Goal: Task Accomplishment & Management: Use online tool/utility

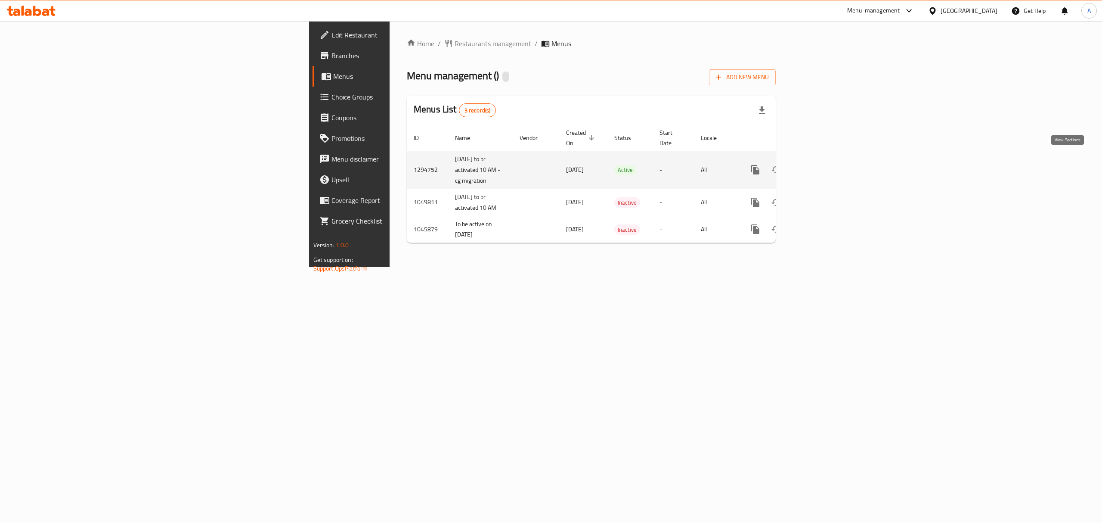
click at [823, 164] on icon "enhanced table" at bounding box center [817, 169] width 10 height 10
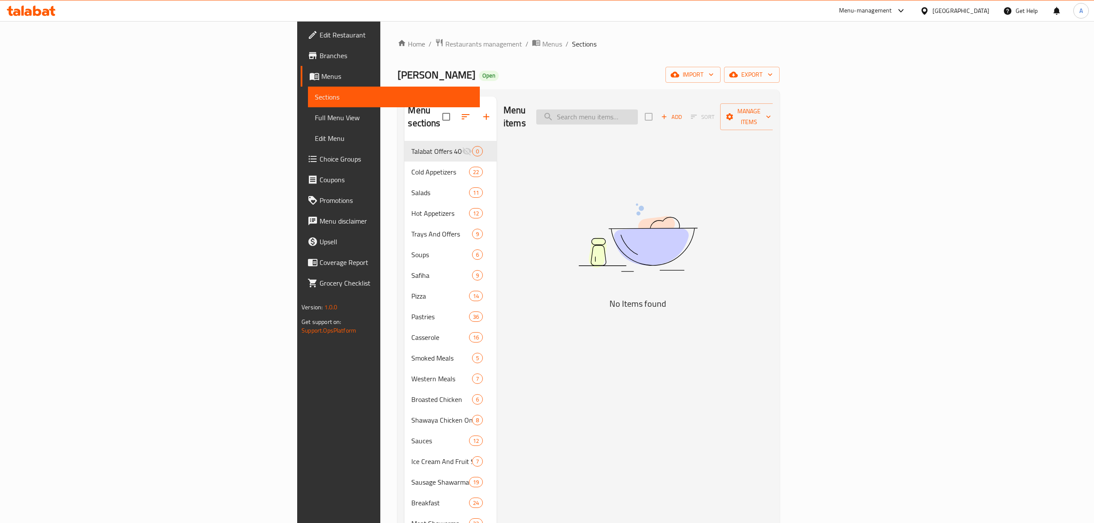
click at [638, 109] on input "search" at bounding box center [587, 116] width 102 height 15
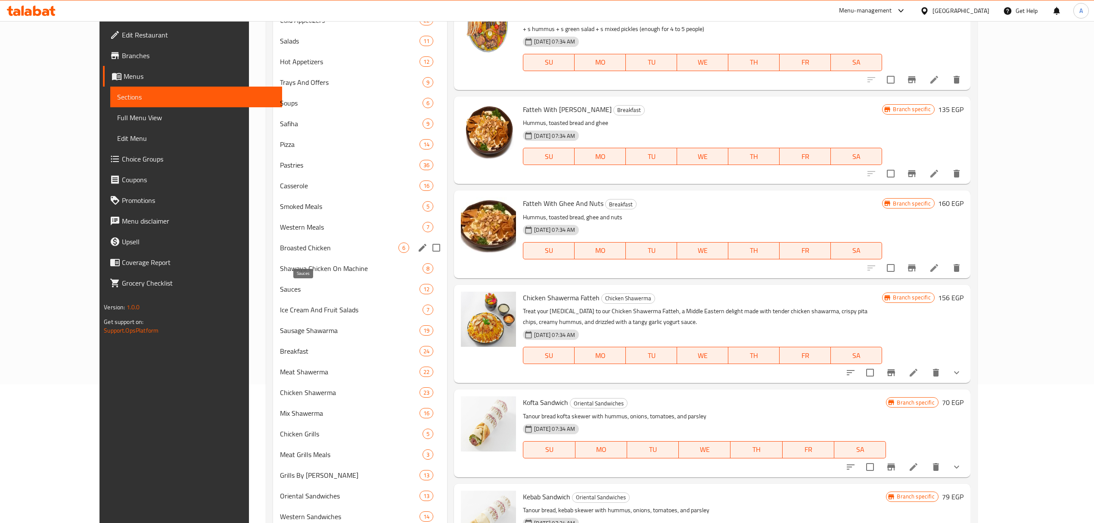
scroll to position [65, 0]
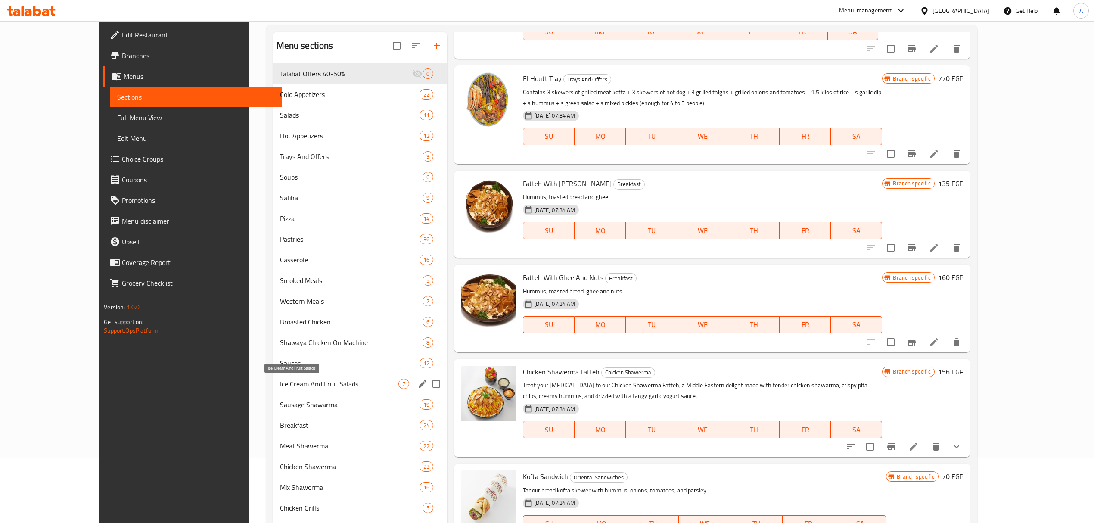
type input "Humm"
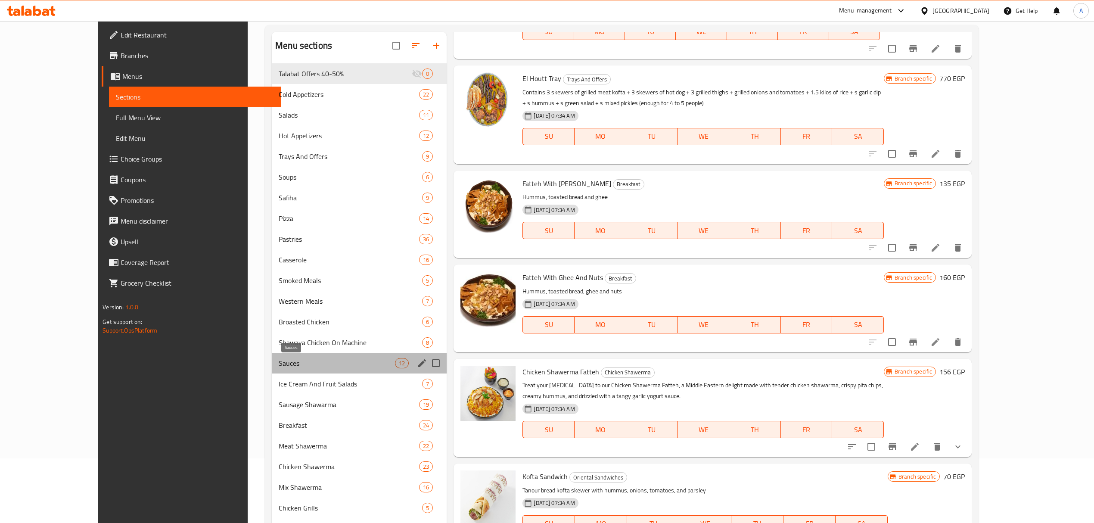
click at [279, 363] on span "Sauces" at bounding box center [337, 363] width 116 height 10
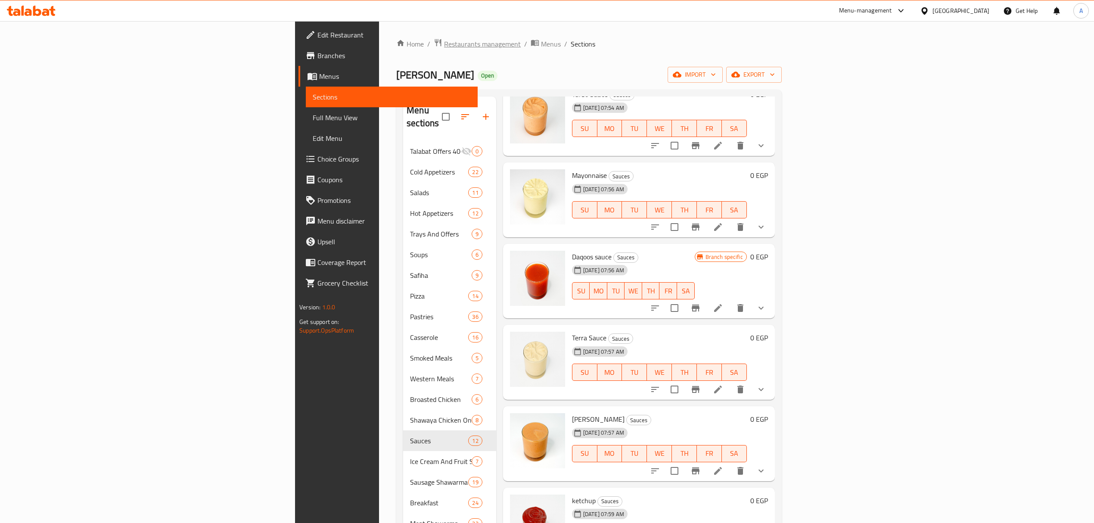
click at [444, 48] on span "Restaurants management" at bounding box center [482, 44] width 77 height 10
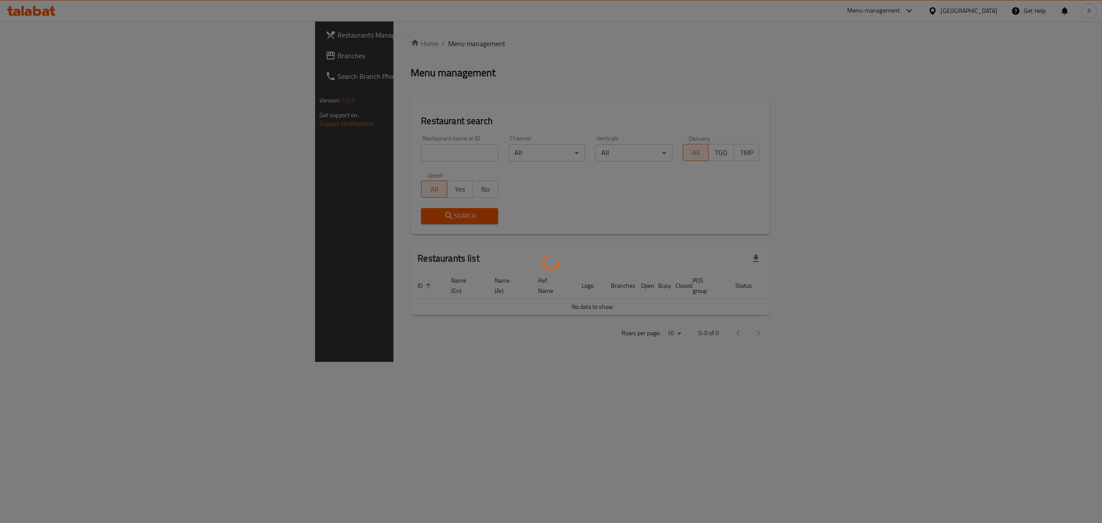
click at [331, 150] on div at bounding box center [551, 261] width 1102 height 523
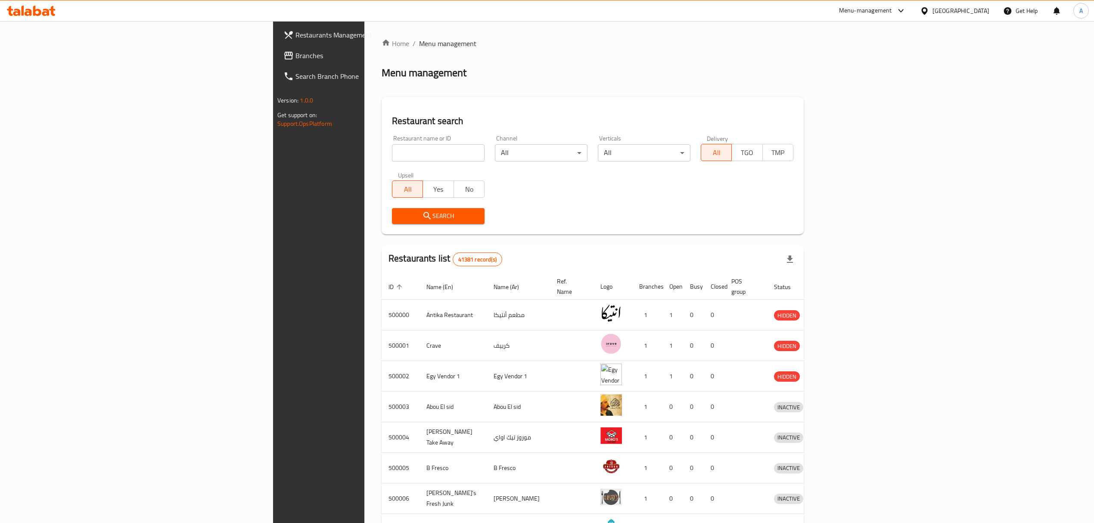
click at [392, 150] on input "search" at bounding box center [438, 152] width 93 height 17
type input "Chicken Tikka"
click button "Search" at bounding box center [438, 216] width 93 height 16
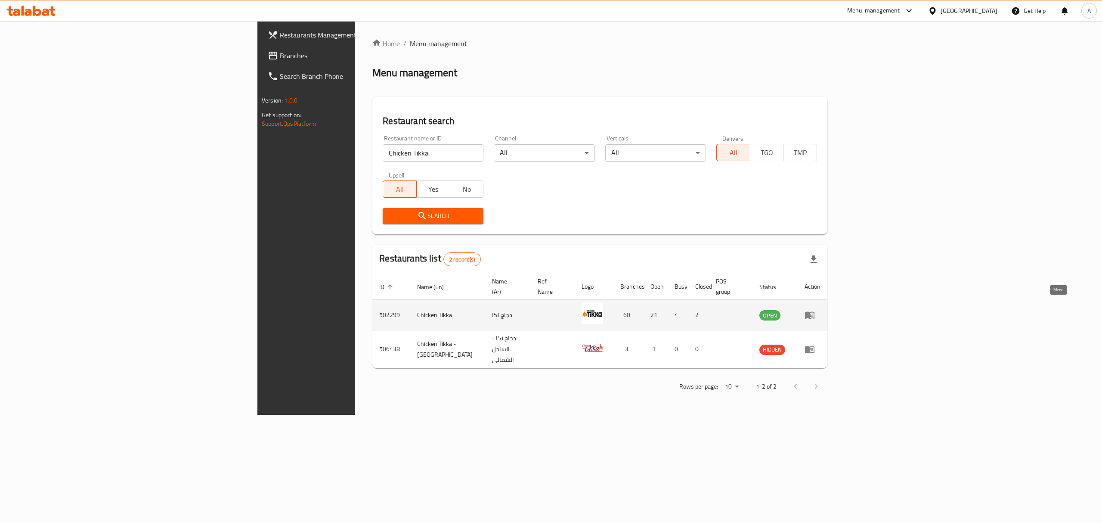
click at [815, 310] on icon "enhanced table" at bounding box center [810, 315] width 10 height 10
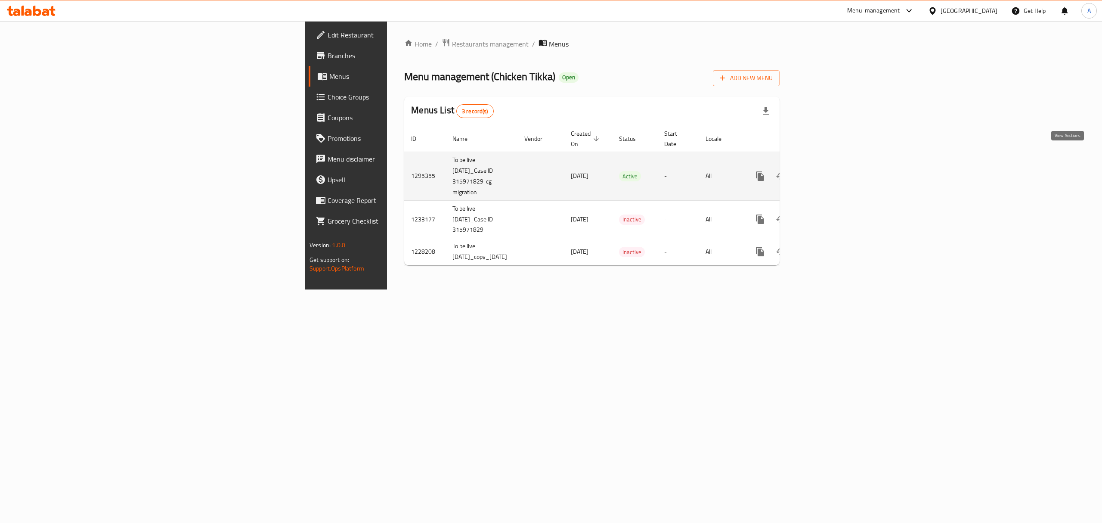
click at [833, 166] on link "enhanced table" at bounding box center [822, 176] width 21 height 21
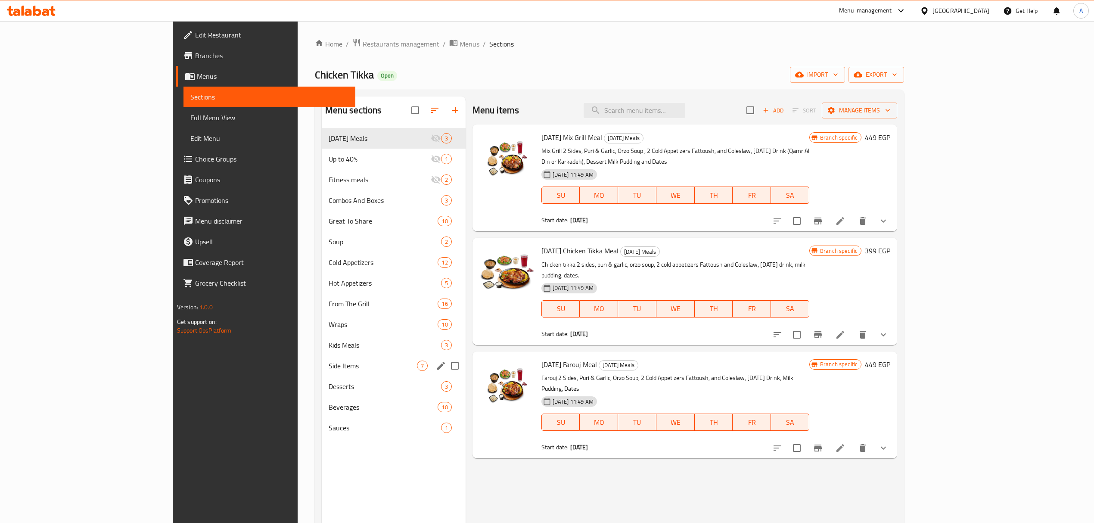
click at [322, 356] on div "Side Items 7" at bounding box center [394, 365] width 144 height 21
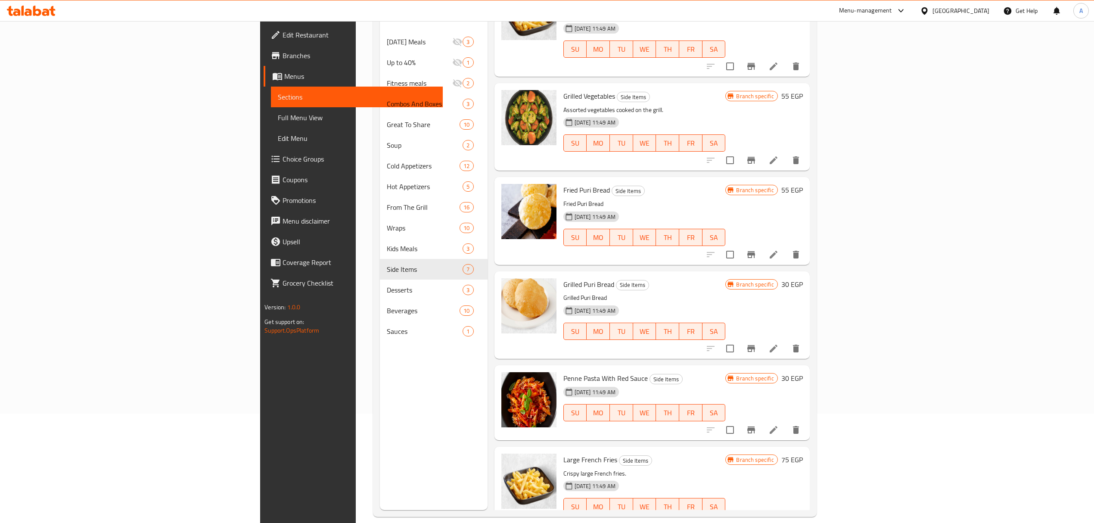
scroll to position [121, 0]
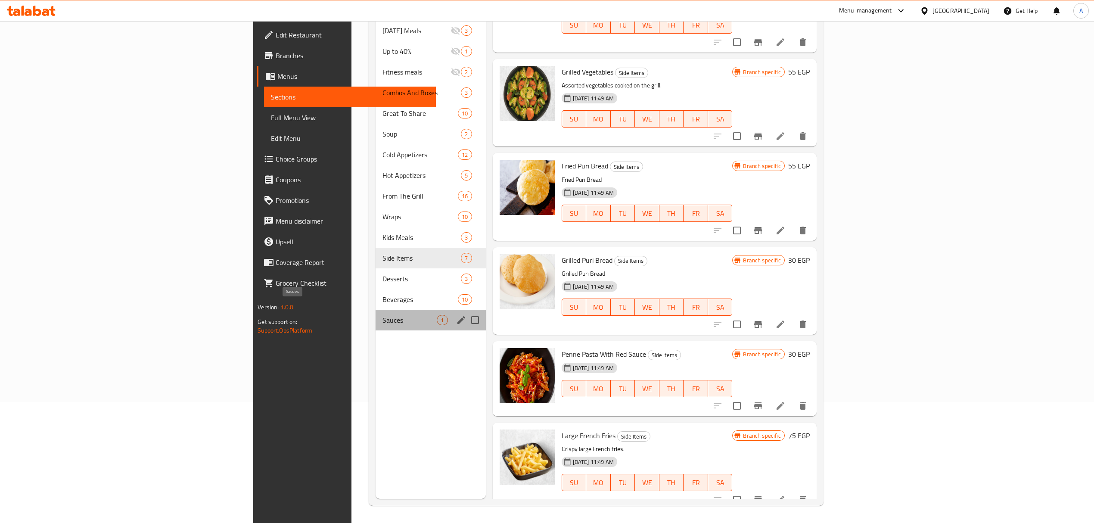
click at [382, 315] on span "Sauces" at bounding box center [409, 320] width 55 height 10
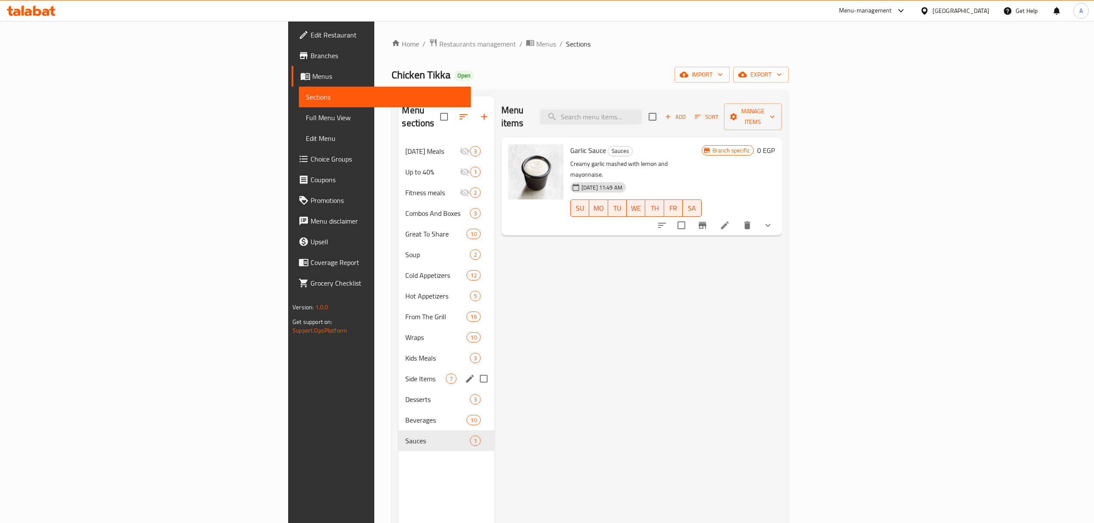
click at [398, 375] on div "Side Items 7" at bounding box center [446, 378] width 96 height 21
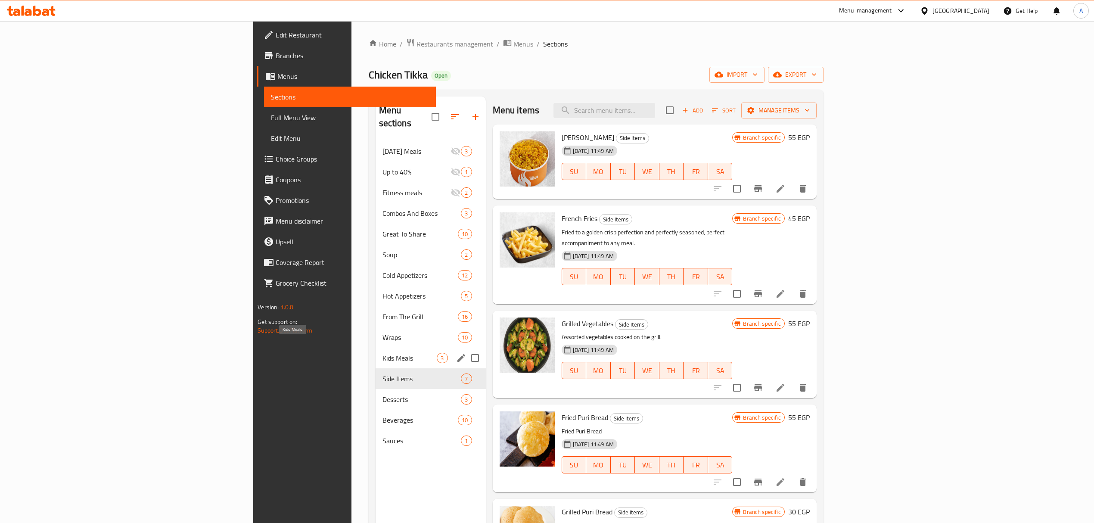
click at [382, 353] on span "Kids Meals" at bounding box center [409, 358] width 55 height 10
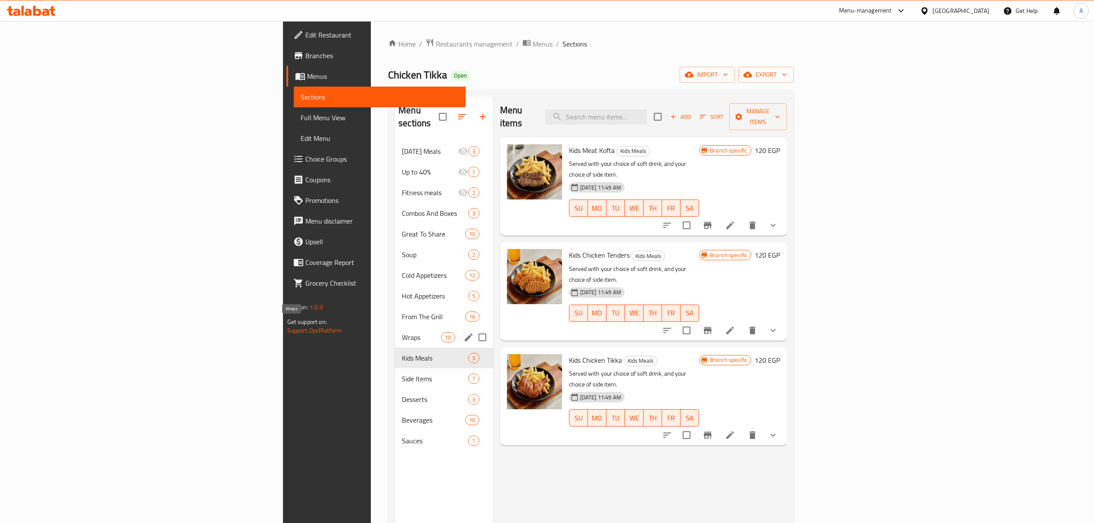
click at [402, 332] on span "Wraps" at bounding box center [421, 337] width 39 height 10
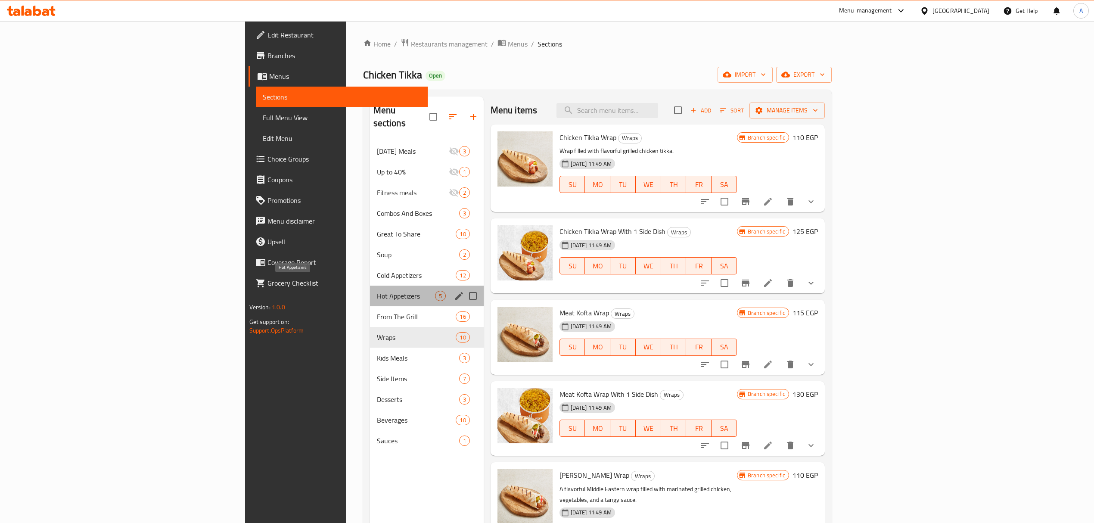
click at [377, 291] on span "Hot Appetizers" at bounding box center [406, 296] width 58 height 10
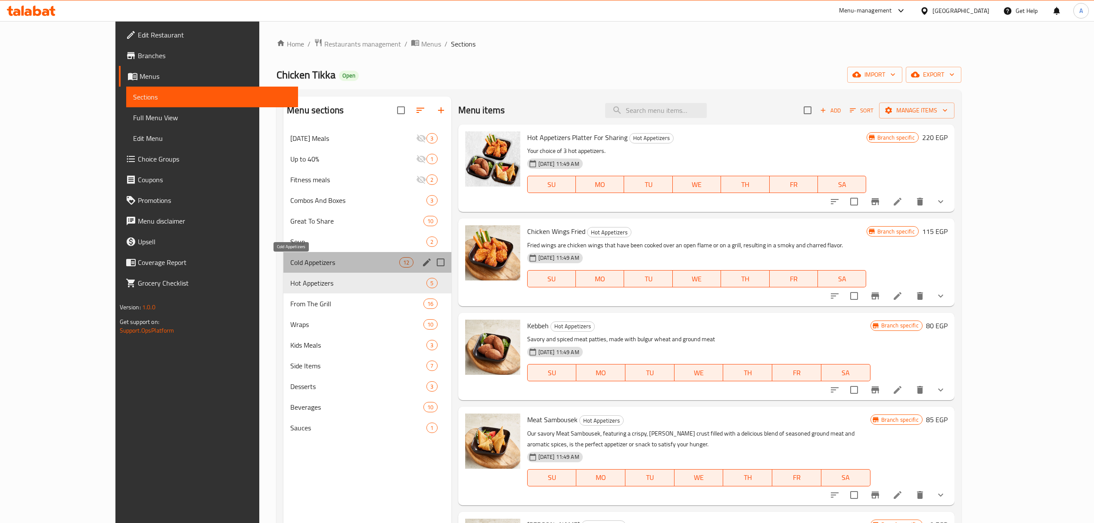
click at [290, 262] on span "Cold Appetizers" at bounding box center [344, 262] width 109 height 10
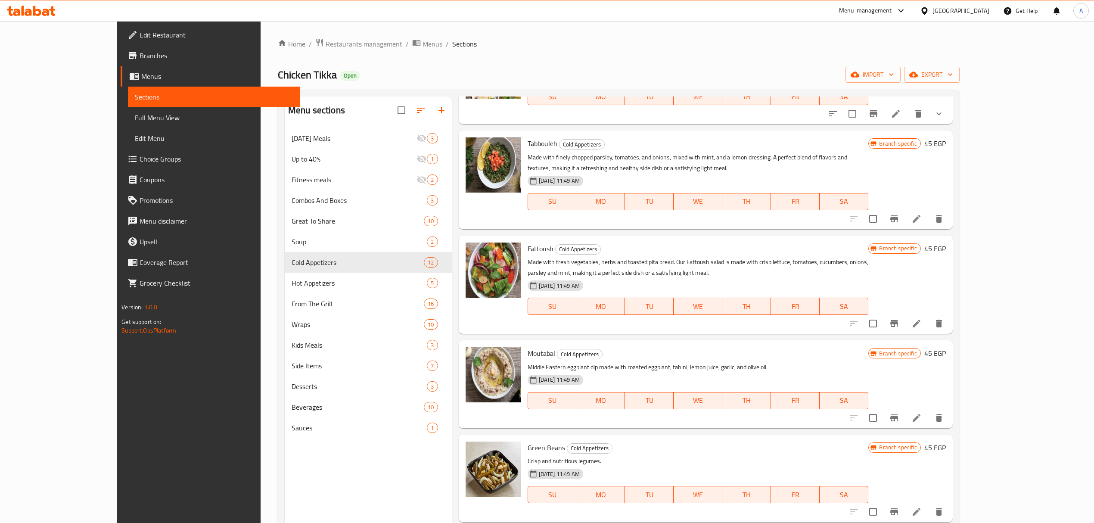
scroll to position [115, 0]
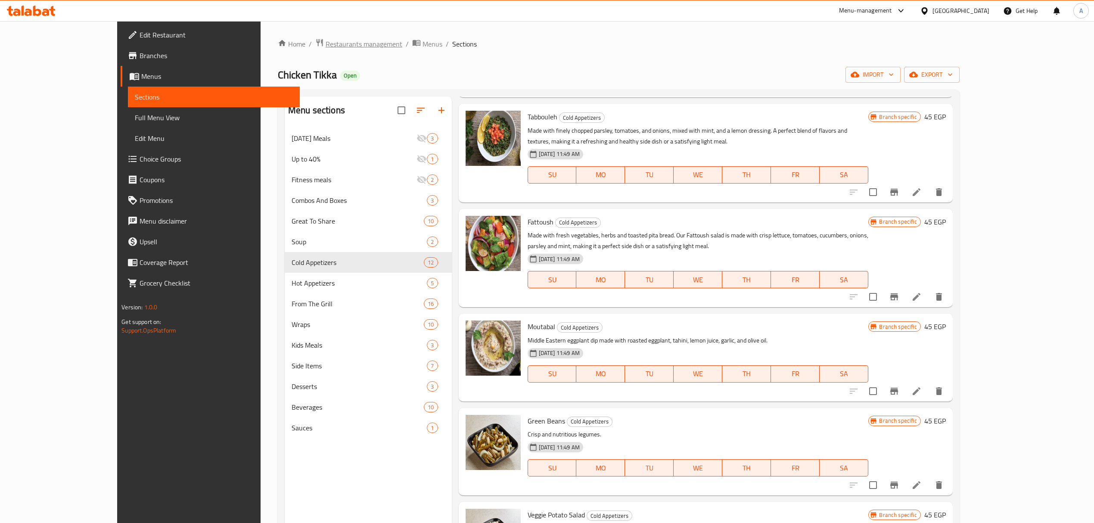
click at [325, 42] on span "Restaurants management" at bounding box center [363, 44] width 77 height 10
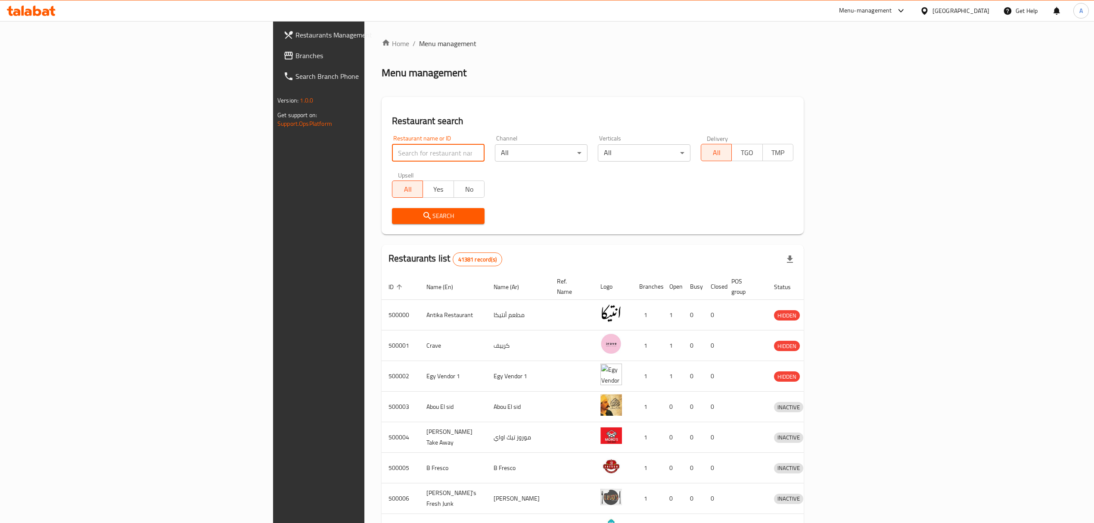
click at [392, 154] on input "search" at bounding box center [438, 152] width 93 height 17
type input "[PERSON_NAME][DATE]"
click button "Search" at bounding box center [438, 216] width 93 height 16
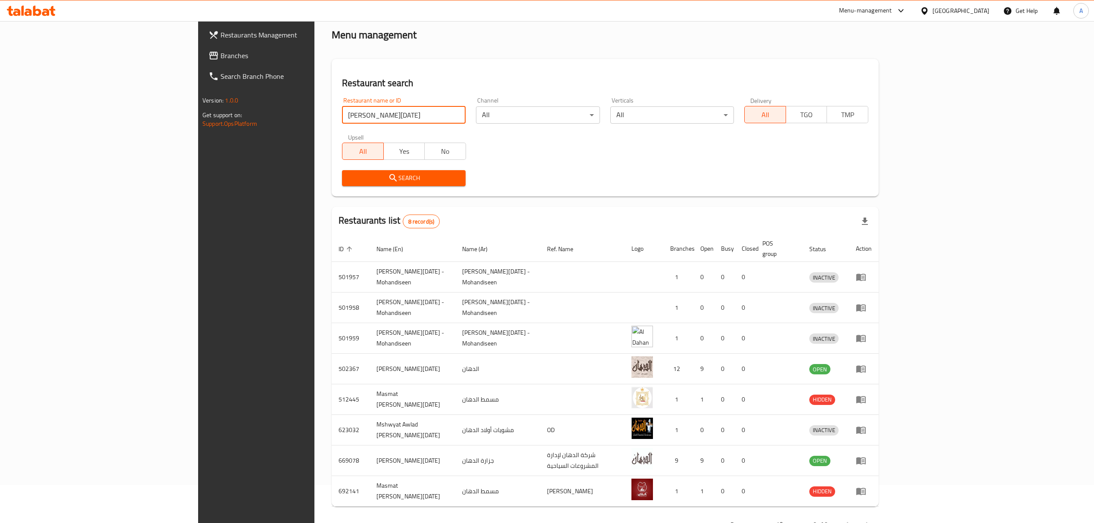
scroll to position [59, 0]
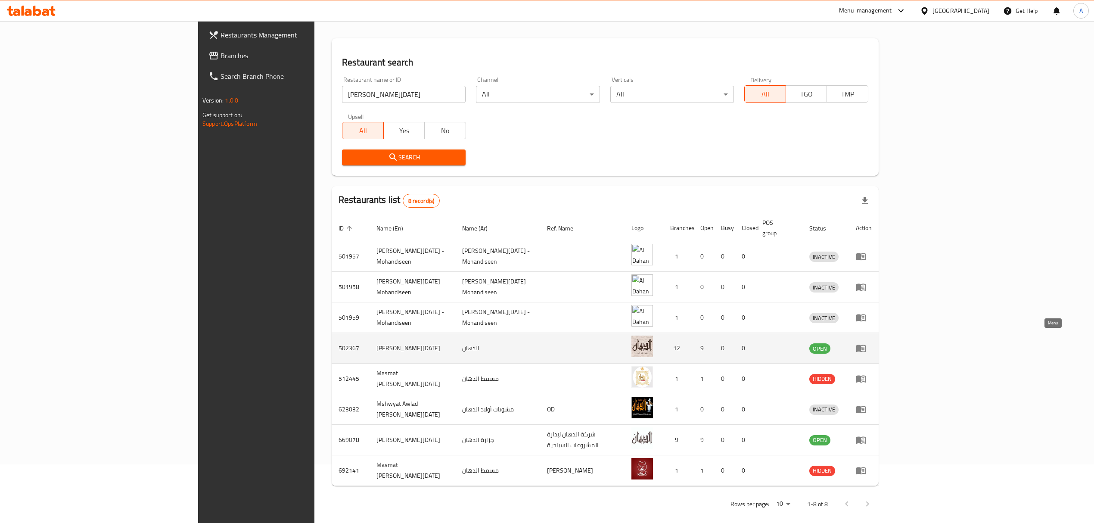
click at [866, 343] on icon "enhanced table" at bounding box center [860, 348] width 10 height 10
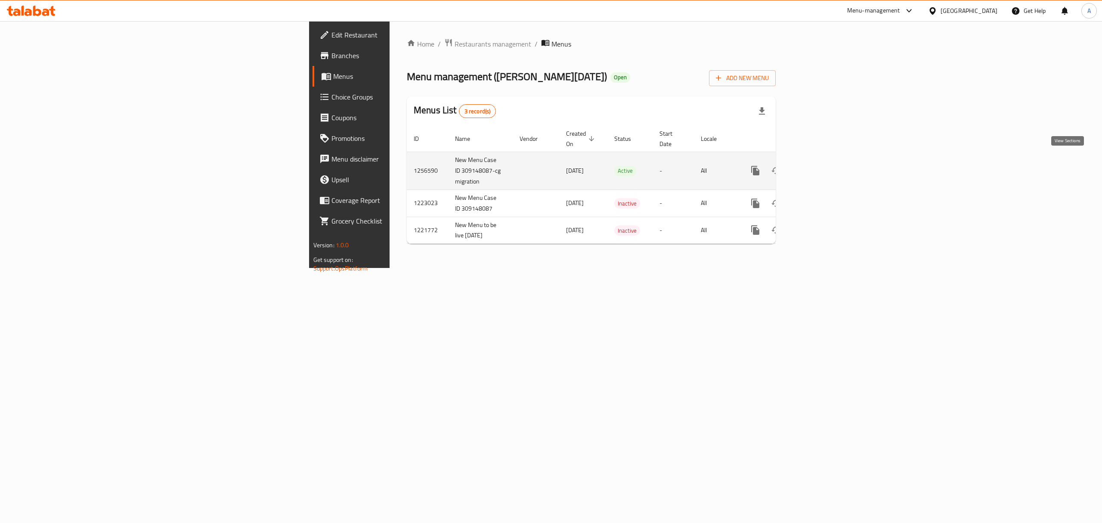
click at [828, 161] on link "enhanced table" at bounding box center [817, 170] width 21 height 21
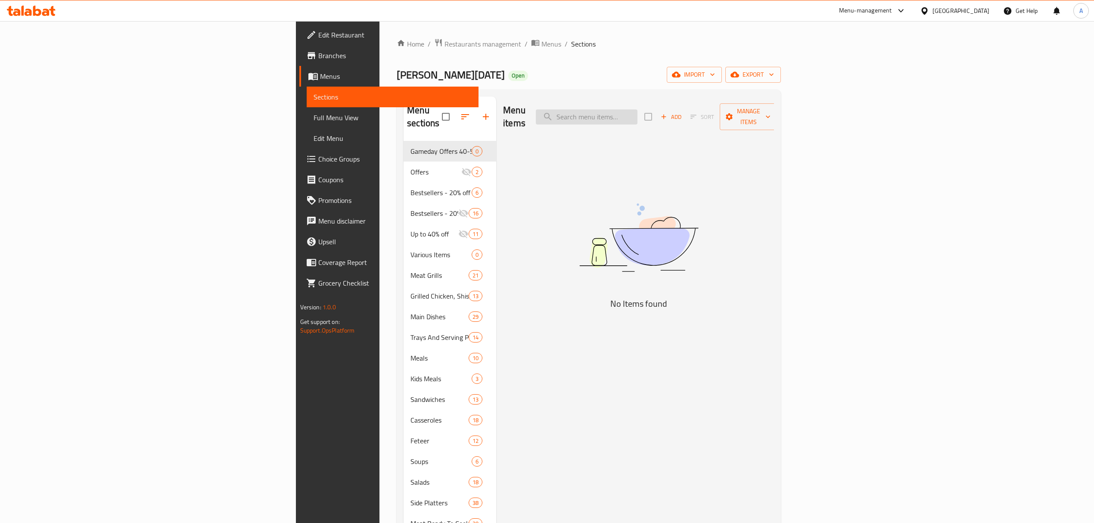
click at [637, 109] on input "search" at bounding box center [587, 116] width 102 height 15
type input "Cheak"
click at [637, 109] on input "Cheak" at bounding box center [587, 116] width 102 height 15
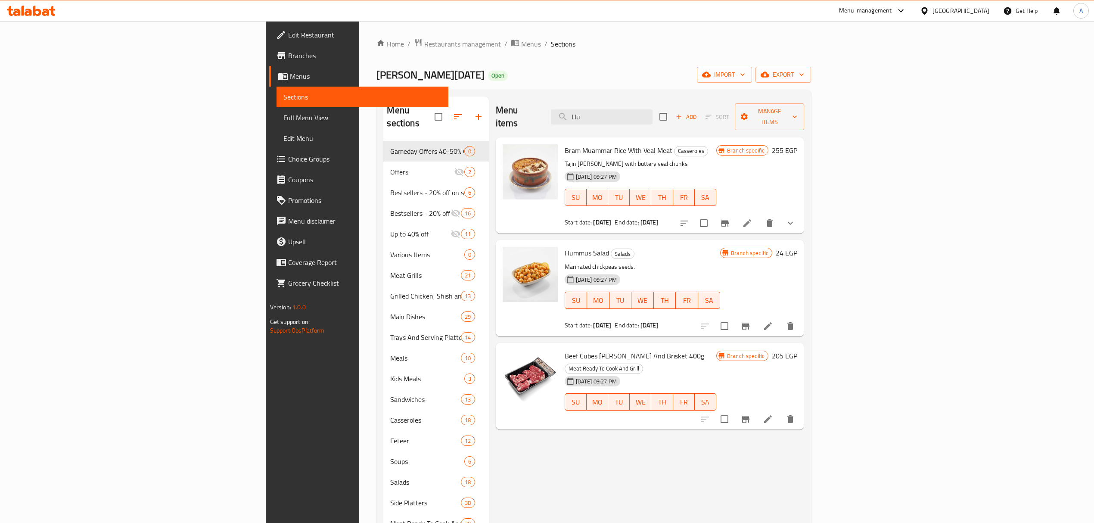
click at [564, 261] on p "Marinated chickpeas seeds." at bounding box center [641, 266] width 155 height 11
copy p "chickpeas"
click at [652, 109] on input "Hu" at bounding box center [602, 116] width 102 height 15
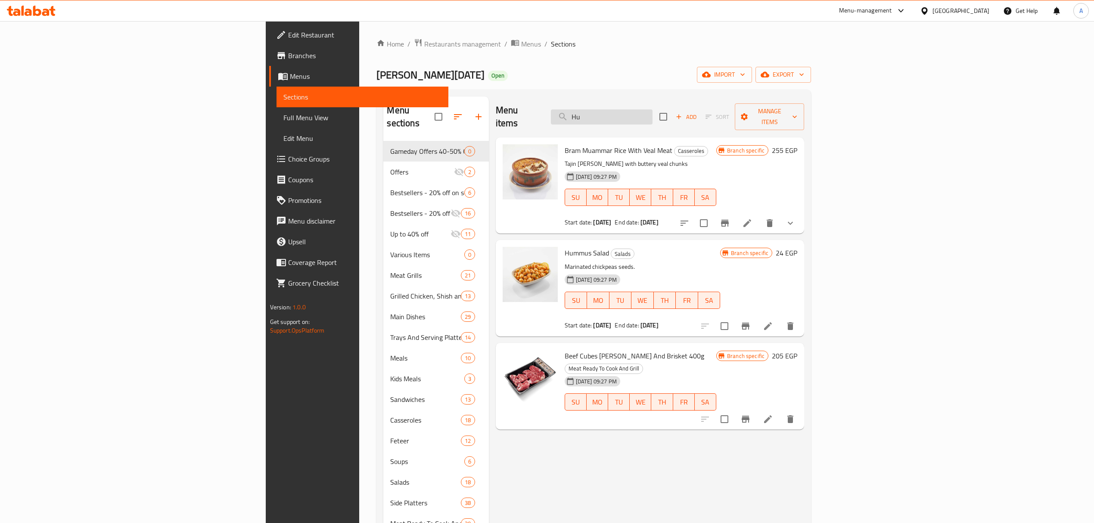
paste input "chickpeas"
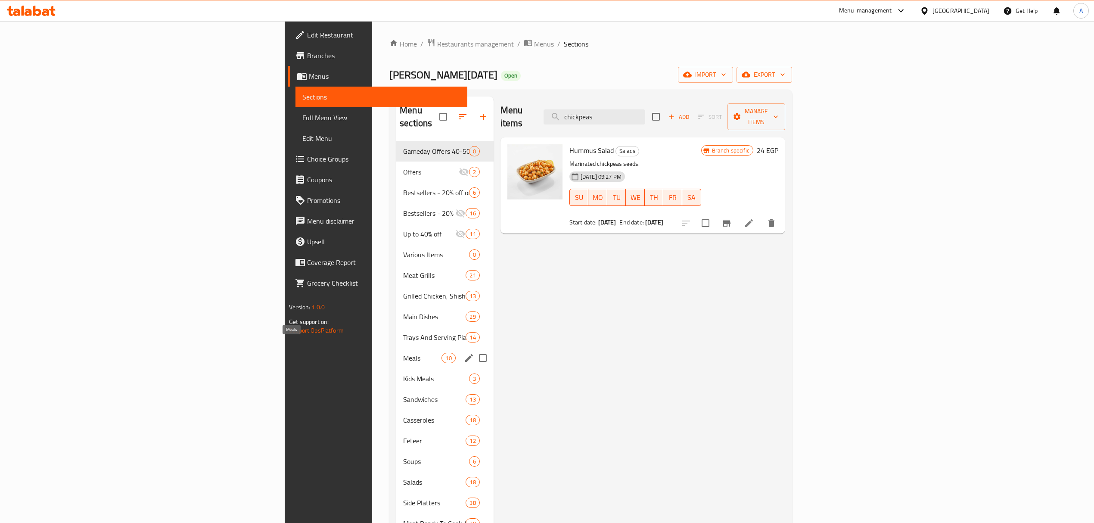
click at [403, 353] on span "Meals" at bounding box center [422, 358] width 38 height 10
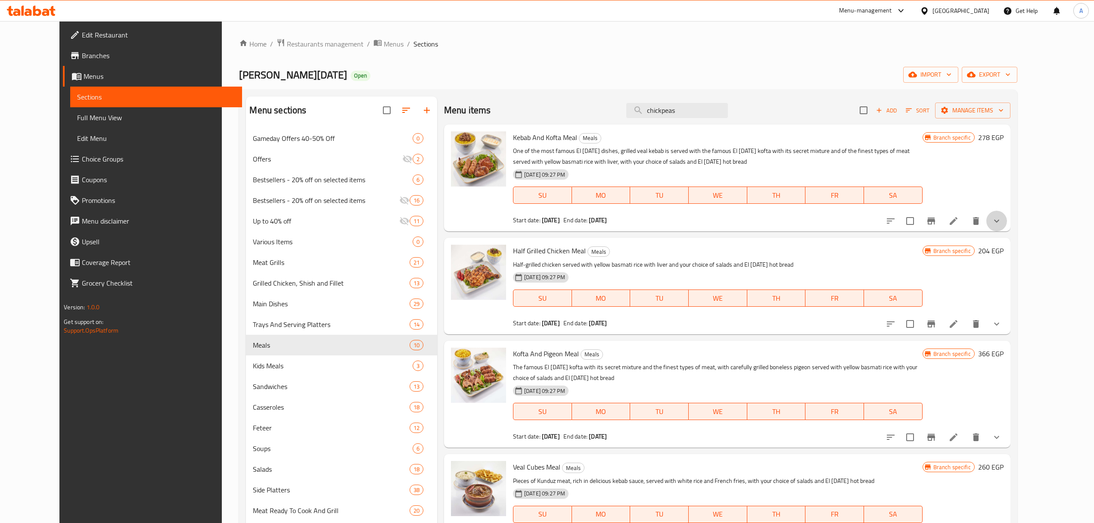
click at [1007, 217] on button "show more" at bounding box center [996, 221] width 21 height 21
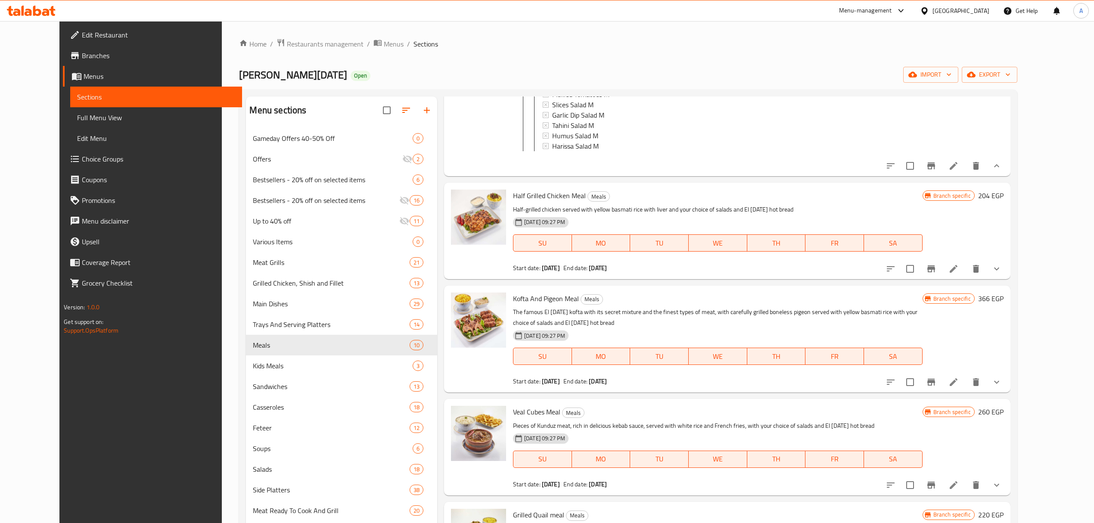
scroll to position [229, 0]
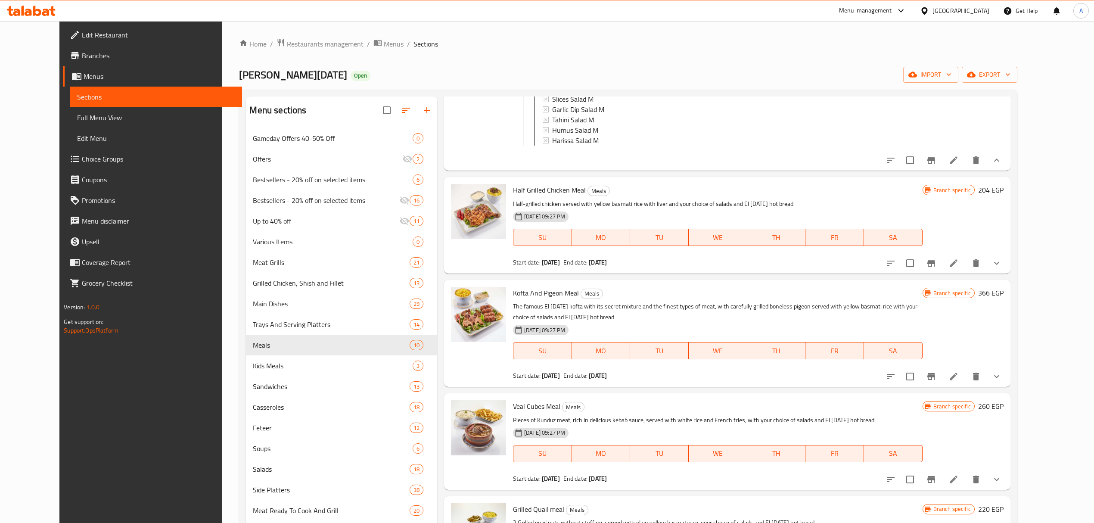
click at [1001, 381] on icon "show more" at bounding box center [996, 376] width 10 height 10
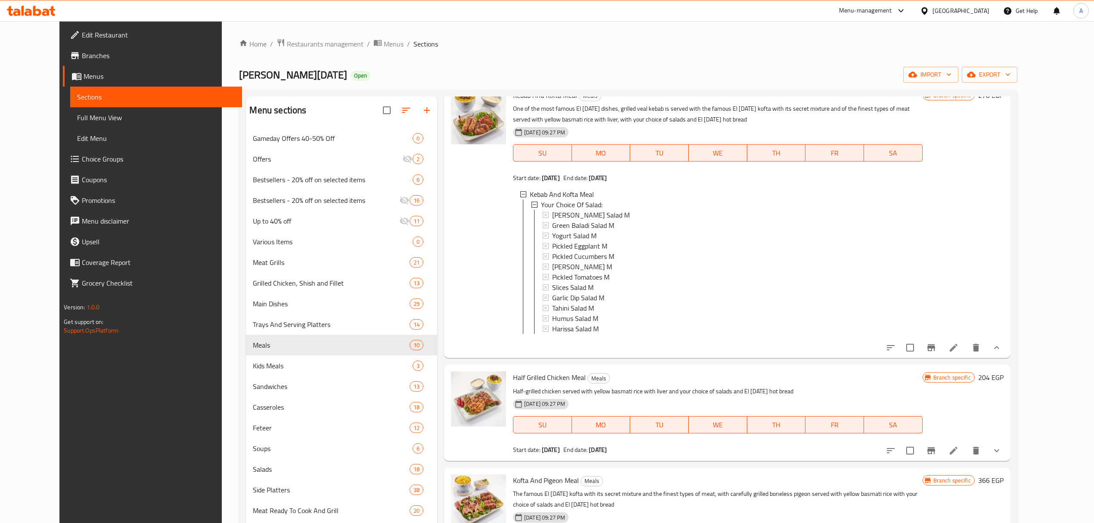
scroll to position [0, 0]
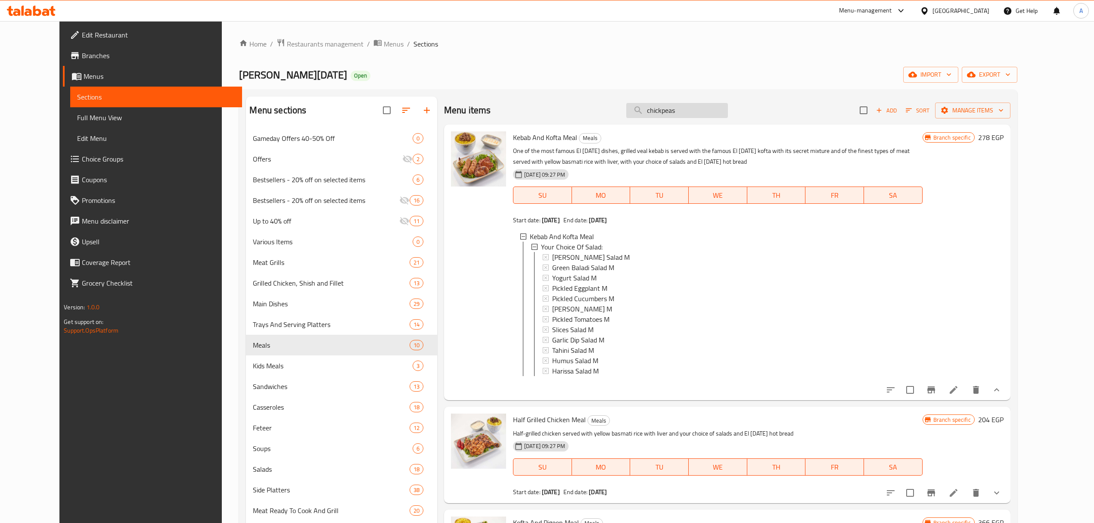
click at [696, 111] on input "chickpeas" at bounding box center [677, 110] width 102 height 15
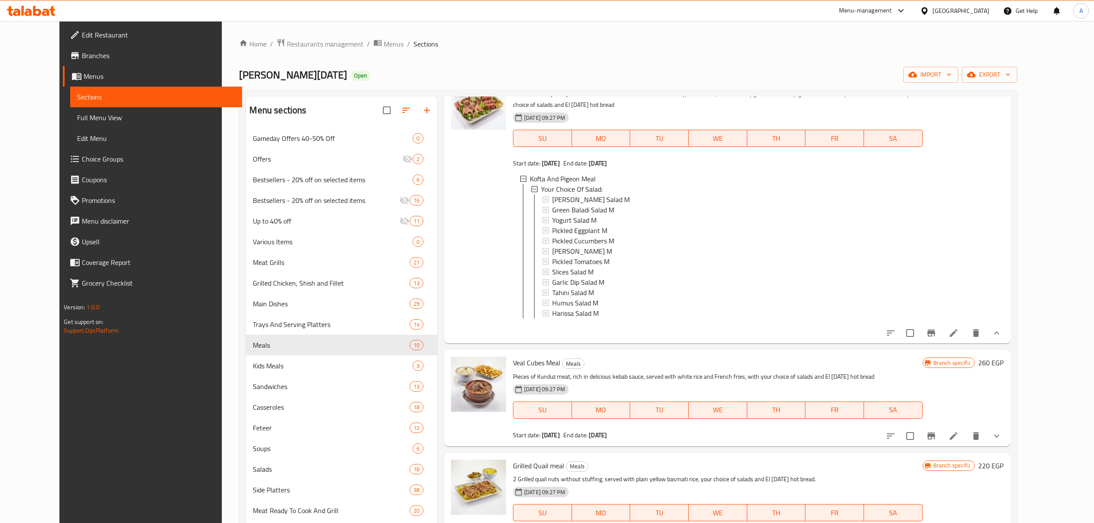
scroll to position [443, 0]
drag, startPoint x: 493, startPoint y: 308, endPoint x: 1035, endPoint y: 169, distance: 559.7
click at [1003, 169] on div "Branch specific 366 EGP" at bounding box center [962, 205] width 81 height 262
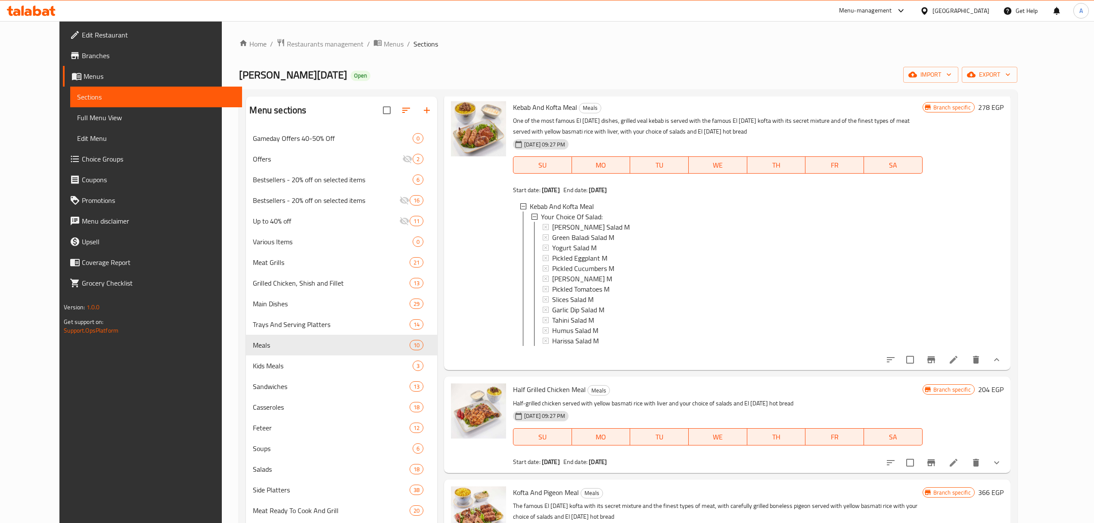
scroll to position [0, 0]
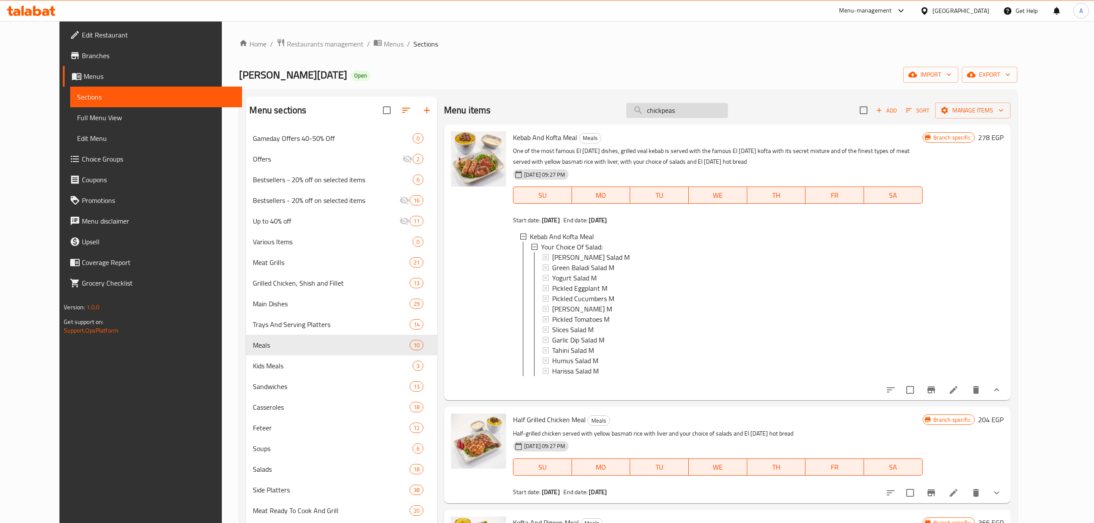
click at [725, 109] on input "chickpeas" at bounding box center [677, 110] width 102 height 15
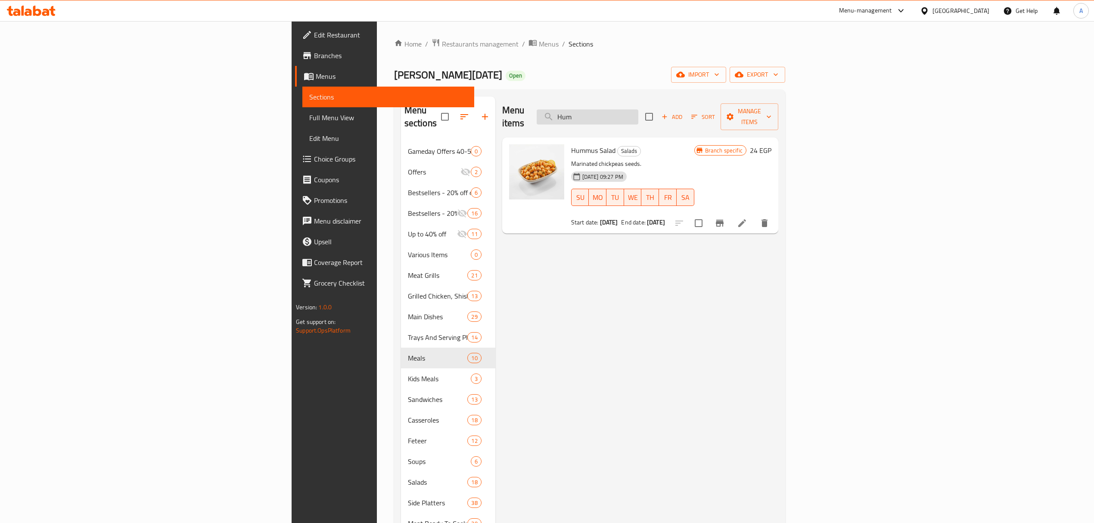
click at [638, 111] on input "Hum" at bounding box center [587, 116] width 102 height 15
paste input "chickpeas"
click at [638, 114] on input "chickpea" at bounding box center [587, 116] width 102 height 15
click at [638, 111] on input "Chickpea" at bounding box center [587, 116] width 102 height 15
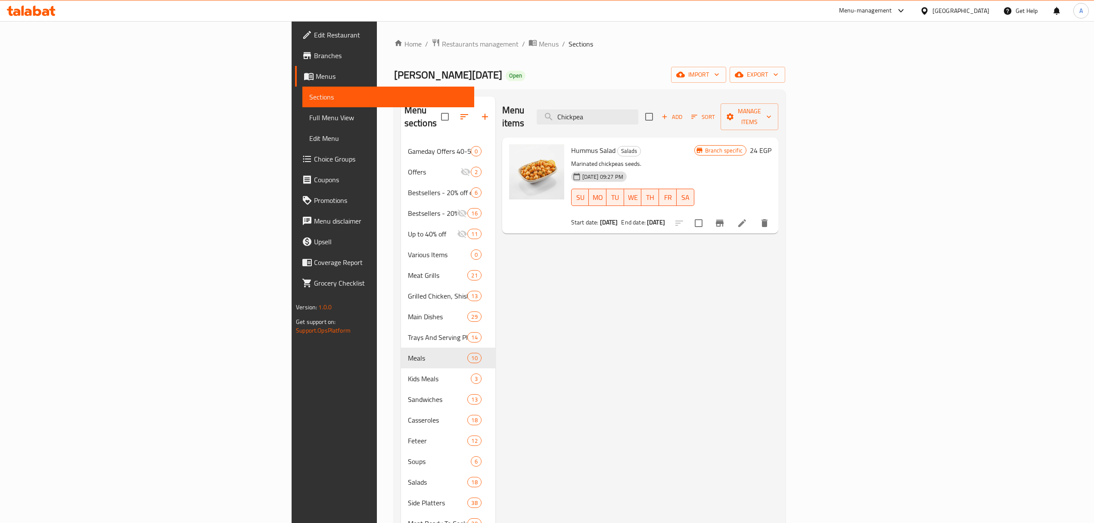
type input "Chickpea"
click at [576, 49] on ol "Home / Restaurants management / Menus / Sections" at bounding box center [589, 43] width 391 height 11
